Goal: Find specific page/section: Find specific page/section

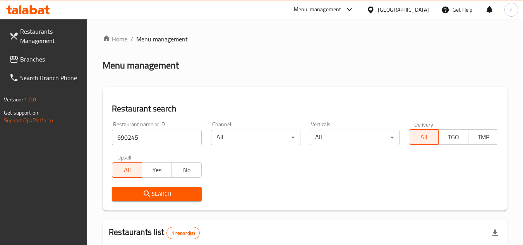
scroll to position [100, 0]
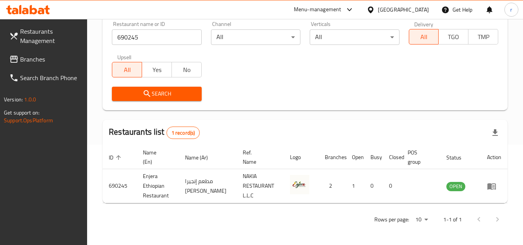
click at [30, 59] on span "Branches" at bounding box center [50, 59] width 61 height 9
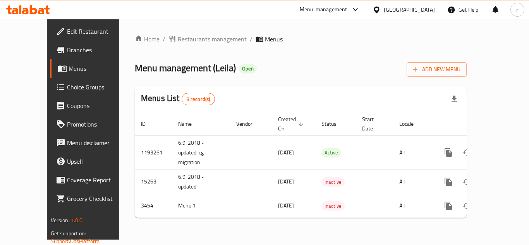
click at [178, 40] on span "Restaurants management" at bounding box center [212, 38] width 69 height 9
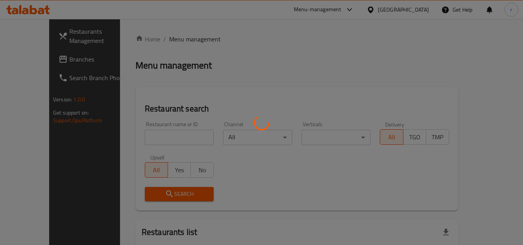
click at [154, 136] on div at bounding box center [261, 122] width 523 height 245
click at [153, 136] on div at bounding box center [261, 122] width 523 height 245
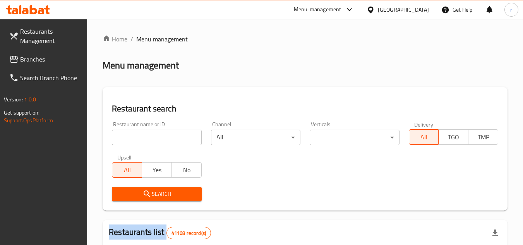
click at [153, 136] on div at bounding box center [261, 122] width 523 height 245
click at [153, 136] on input "search" at bounding box center [156, 137] width 89 height 15
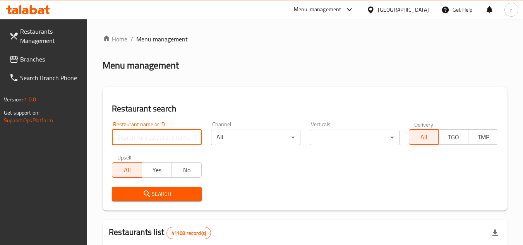
click at [154, 136] on input "search" at bounding box center [156, 137] width 89 height 15
paste input "2274"
type input "2274"
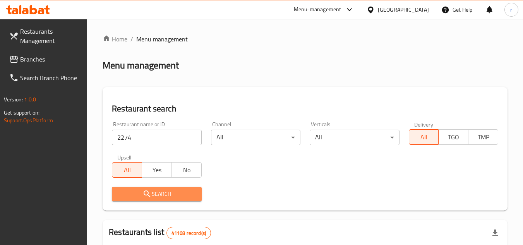
click at [145, 195] on icon "submit" at bounding box center [147, 194] width 7 height 7
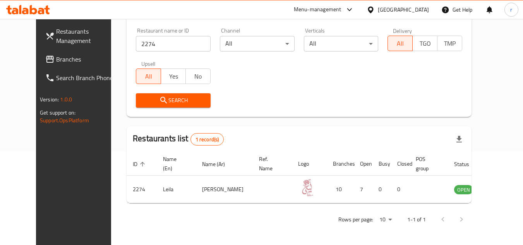
scroll to position [94, 0]
click at [389, 9] on div "[GEOGRAPHIC_DATA]" at bounding box center [403, 9] width 51 height 9
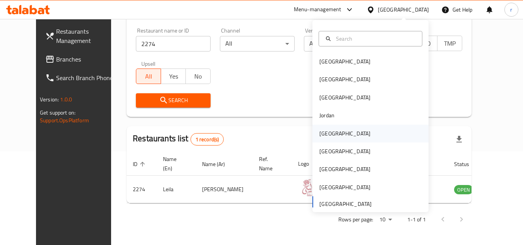
click at [321, 129] on div "[GEOGRAPHIC_DATA]" at bounding box center [345, 133] width 51 height 9
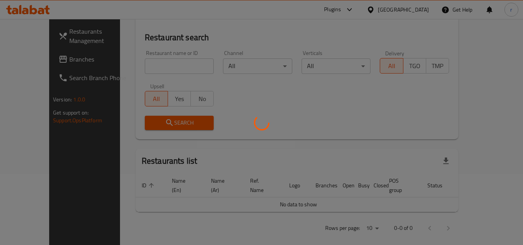
scroll to position [94, 0]
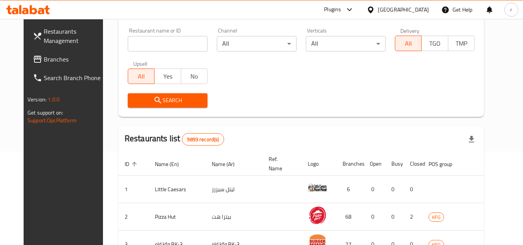
click at [44, 58] on span "Branches" at bounding box center [74, 59] width 61 height 9
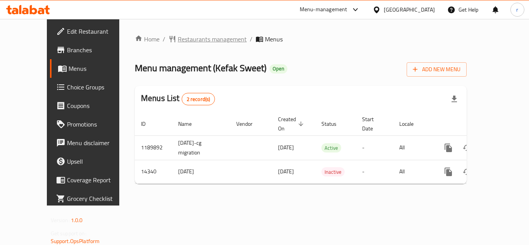
click at [178, 38] on span "Restaurants management" at bounding box center [212, 38] width 69 height 9
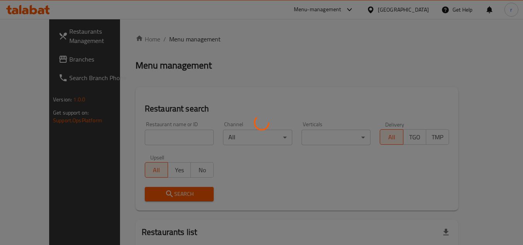
click at [158, 133] on div at bounding box center [261, 122] width 523 height 245
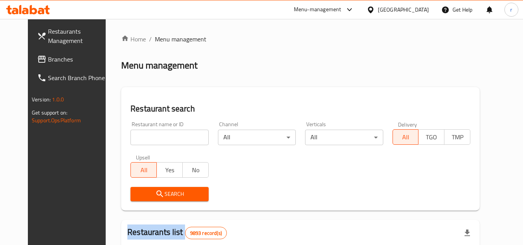
click at [158, 133] on div at bounding box center [261, 122] width 523 height 245
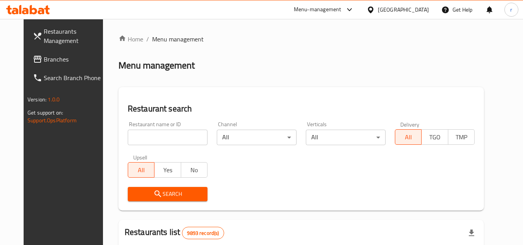
paste input "8660"
click at [158, 133] on input "8660" at bounding box center [168, 137] width 80 height 15
type input "8660"
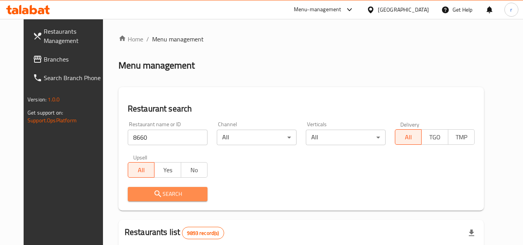
drag, startPoint x: 136, startPoint y: 201, endPoint x: 186, endPoint y: 165, distance: 61.2
click at [135, 201] on button "Search" at bounding box center [168, 194] width 80 height 14
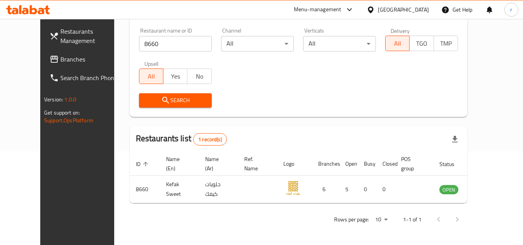
scroll to position [94, 0]
click at [60, 60] on span "Branches" at bounding box center [90, 59] width 61 height 9
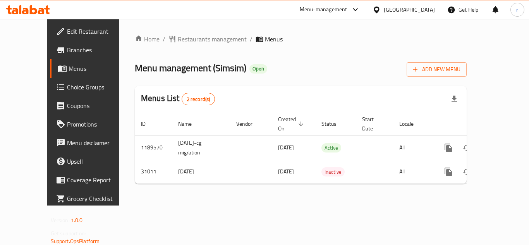
click at [179, 39] on span "Restaurants management" at bounding box center [212, 38] width 69 height 9
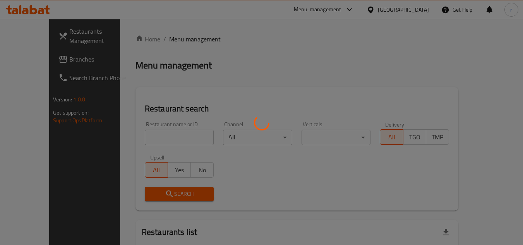
click at [163, 135] on div at bounding box center [261, 122] width 523 height 245
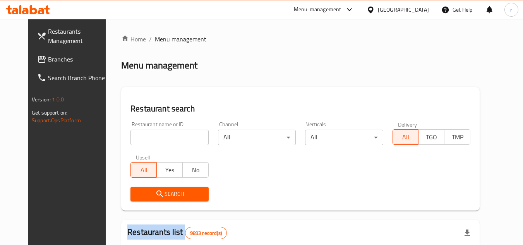
click at [163, 135] on div "Home / Menu management Menu management Restaurant search Restaurant name or ID …" at bounding box center [300, 239] width 359 height 411
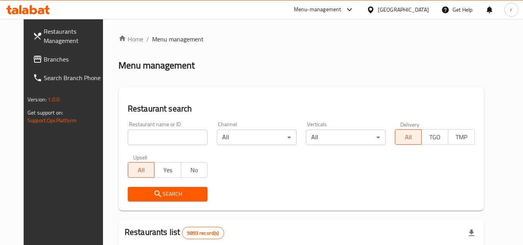
click at [163, 135] on input "search" at bounding box center [168, 137] width 80 height 15
paste input "15888"
type input "15888"
click at [137, 193] on span "Search" at bounding box center [167, 194] width 67 height 10
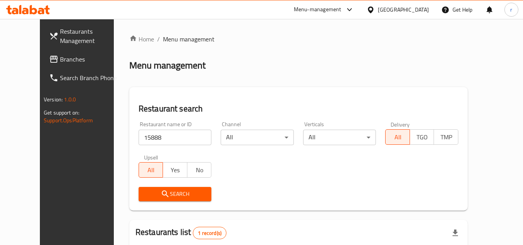
scroll to position [94, 0]
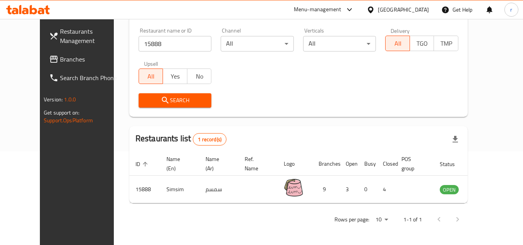
click at [413, 8] on div "[GEOGRAPHIC_DATA]" at bounding box center [403, 9] width 51 height 9
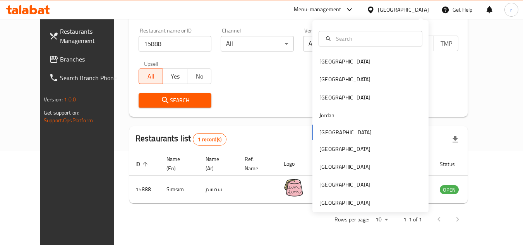
click at [334, 208] on div "Bahrain Egypt Iraq Jordan Kuwait Oman Qatar Saudi Arabia United Arab Emirates" at bounding box center [371, 116] width 116 height 192
click at [60, 60] on span "Branches" at bounding box center [90, 59] width 61 height 9
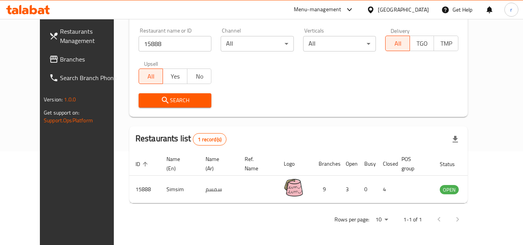
click at [60, 60] on span "Branches" at bounding box center [90, 59] width 61 height 9
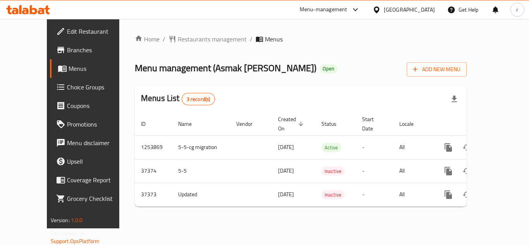
click at [179, 34] on div at bounding box center [264, 122] width 529 height 245
click at [183, 42] on span "Restaurants management" at bounding box center [212, 38] width 69 height 9
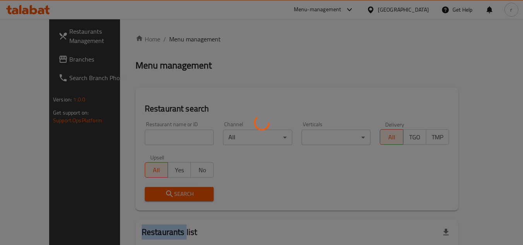
click at [183, 42] on div at bounding box center [261, 122] width 523 height 245
click at [144, 139] on div at bounding box center [261, 122] width 523 height 245
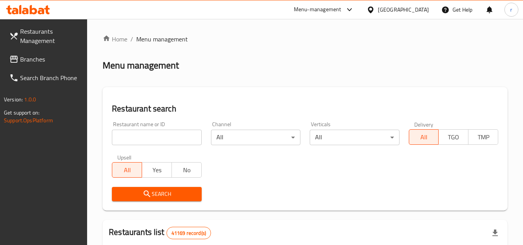
click at [143, 139] on input "search" at bounding box center [156, 137] width 89 height 15
paste input "18019"
click at [143, 134] on input "search" at bounding box center [156, 137] width 89 height 15
type input "18019"
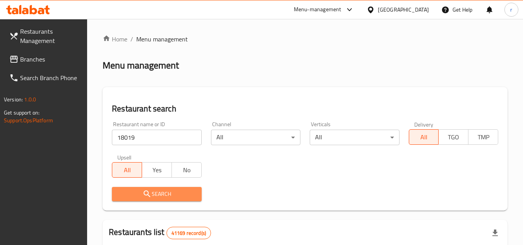
drag, startPoint x: 127, startPoint y: 187, endPoint x: 140, endPoint y: 178, distance: 15.9
click at [126, 187] on button "Search" at bounding box center [156, 194] width 89 height 14
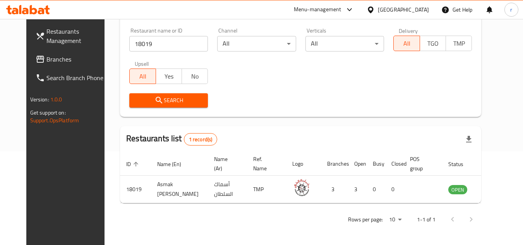
scroll to position [94, 0]
click at [391, 10] on div "[GEOGRAPHIC_DATA]" at bounding box center [403, 9] width 51 height 9
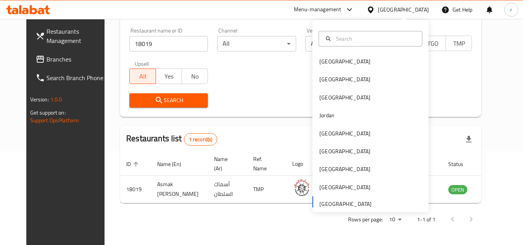
click at [387, 10] on div "[GEOGRAPHIC_DATA]" at bounding box center [403, 9] width 51 height 9
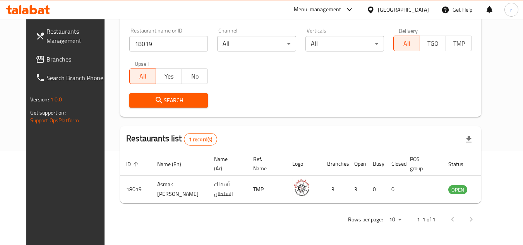
click at [381, 7] on div "[GEOGRAPHIC_DATA]" at bounding box center [403, 9] width 51 height 9
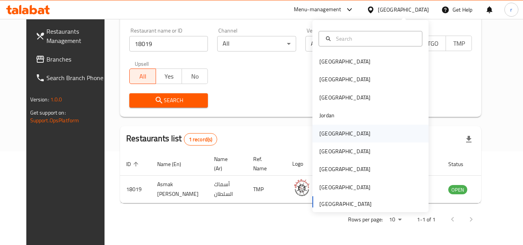
click at [324, 134] on div "[GEOGRAPHIC_DATA]" at bounding box center [345, 133] width 51 height 9
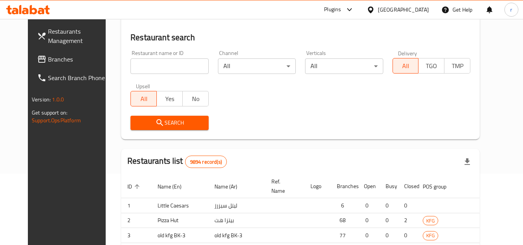
scroll to position [94, 0]
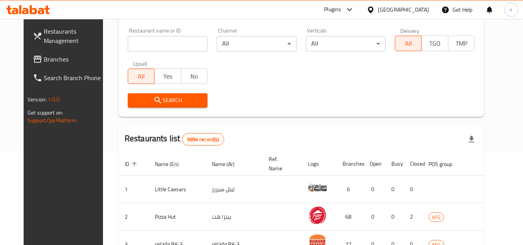
click at [44, 62] on span "Branches" at bounding box center [74, 59] width 61 height 9
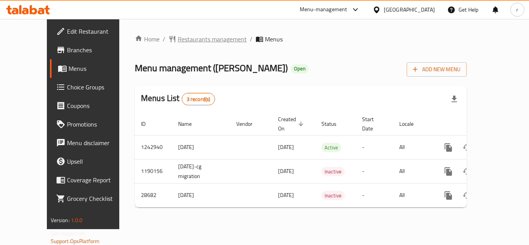
click at [178, 43] on span "Restaurants management" at bounding box center [212, 38] width 69 height 9
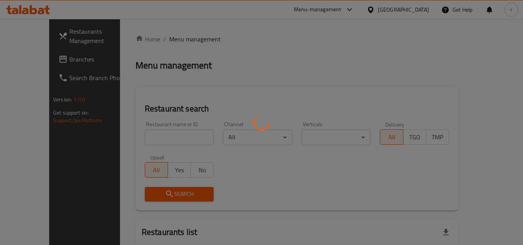
click at [150, 137] on div at bounding box center [261, 122] width 523 height 245
click at [151, 136] on div at bounding box center [261, 122] width 523 height 245
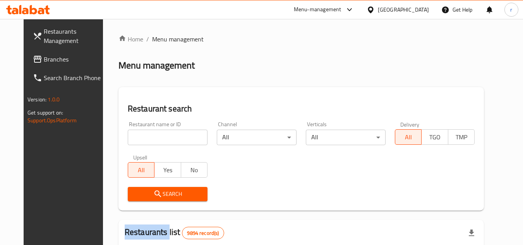
click at [151, 136] on div at bounding box center [261, 122] width 523 height 245
click at [151, 136] on input "search" at bounding box center [168, 137] width 80 height 15
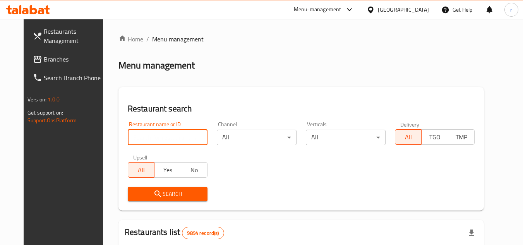
paste input "14859"
type input "14859"
click at [135, 198] on span "Search" at bounding box center [167, 194] width 67 height 10
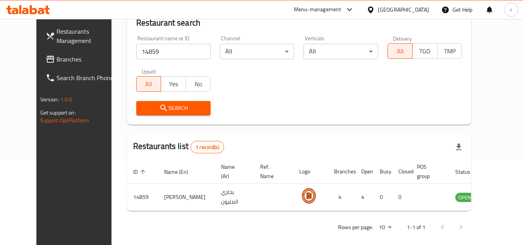
scroll to position [94, 0]
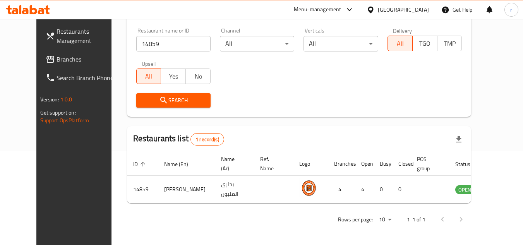
click at [378, 9] on div at bounding box center [372, 9] width 11 height 9
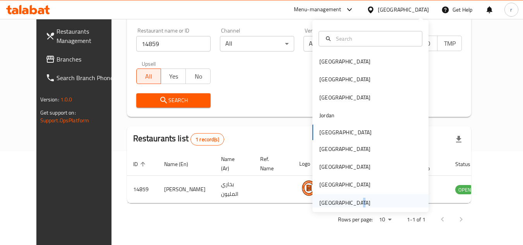
click at [351, 203] on div "[GEOGRAPHIC_DATA]" at bounding box center [345, 203] width 51 height 9
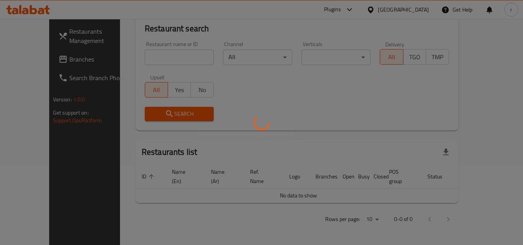
scroll to position [71, 0]
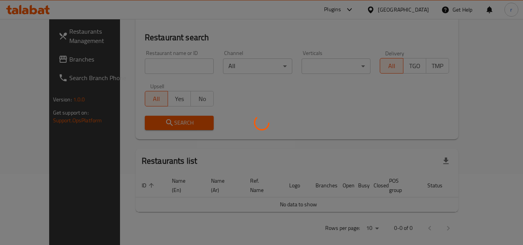
click at [350, 201] on div at bounding box center [261, 122] width 523 height 245
click at [48, 60] on div at bounding box center [261, 122] width 523 height 245
click at [36, 60] on div at bounding box center [261, 122] width 523 height 245
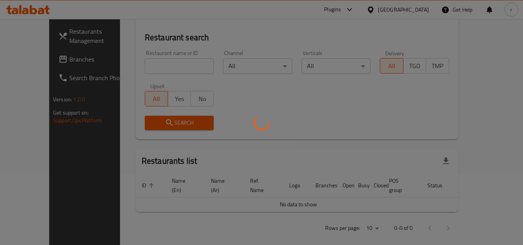
click at [26, 63] on div at bounding box center [261, 122] width 523 height 245
click at [27, 62] on div at bounding box center [261, 122] width 523 height 245
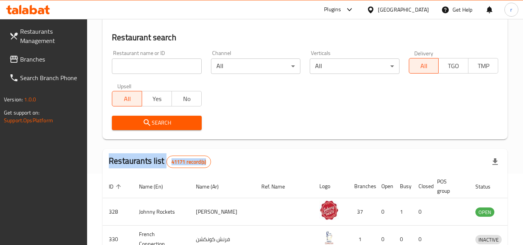
scroll to position [94, 0]
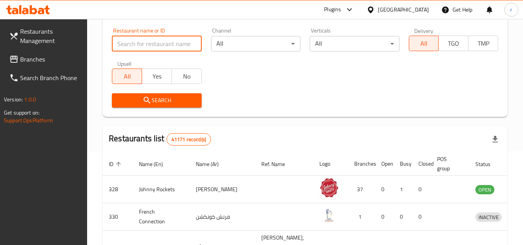
click at [133, 48] on input "search" at bounding box center [156, 43] width 89 height 15
click at [30, 57] on span "Branches" at bounding box center [50, 59] width 61 height 9
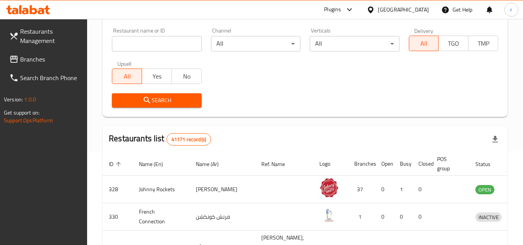
click at [30, 57] on span "Branches" at bounding box center [50, 59] width 61 height 9
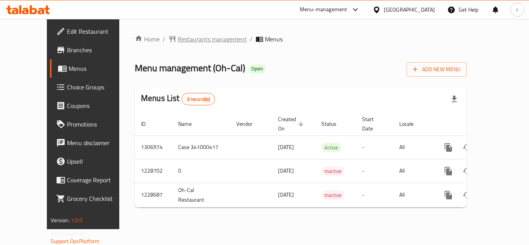
click at [178, 40] on span "Restaurants management" at bounding box center [212, 38] width 69 height 9
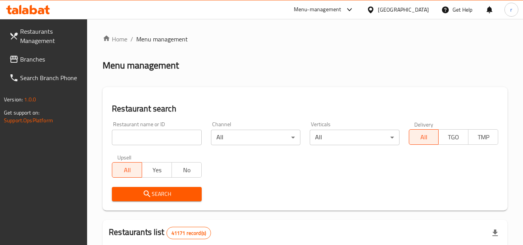
click at [153, 135] on input "search" at bounding box center [156, 137] width 89 height 15
paste input "676517"
type input "676517"
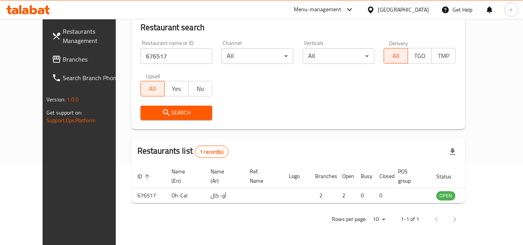
scroll to position [94, 0]
